Goal: Find specific page/section: Find specific page/section

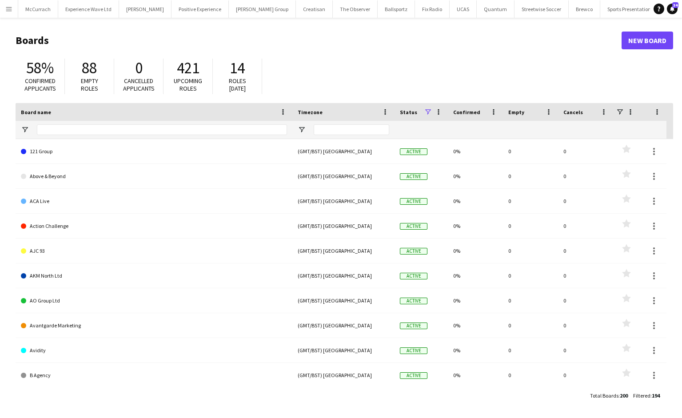
click at [12, 16] on button "Menu" at bounding box center [9, 9] width 18 height 18
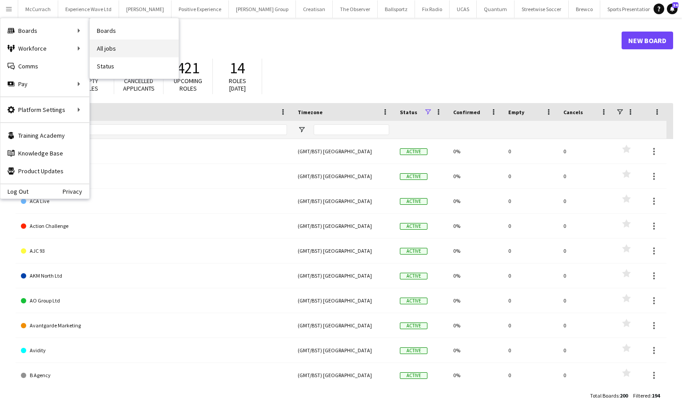
click at [122, 45] on link "All jobs" at bounding box center [134, 49] width 89 height 18
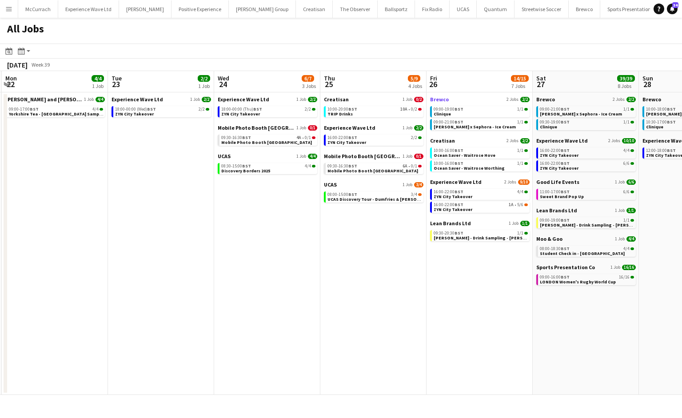
scroll to position [0, 381]
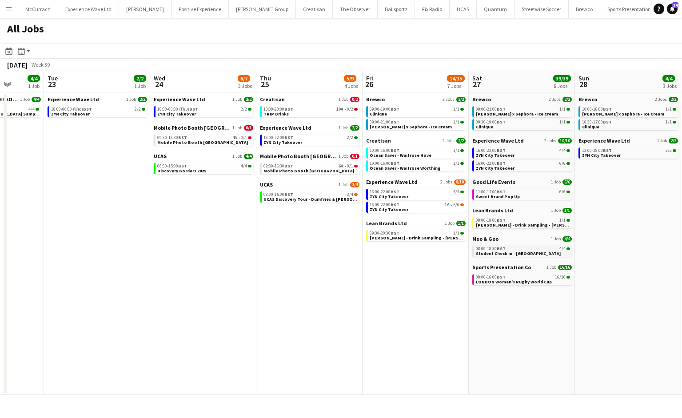
click at [521, 251] on span "Student Check in - [GEOGRAPHIC_DATA]" at bounding box center [518, 254] width 85 height 6
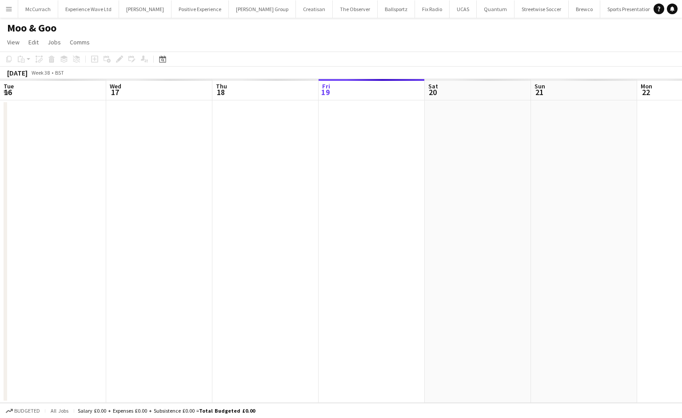
scroll to position [0, 260]
